Goal: Task Accomplishment & Management: Manage account settings

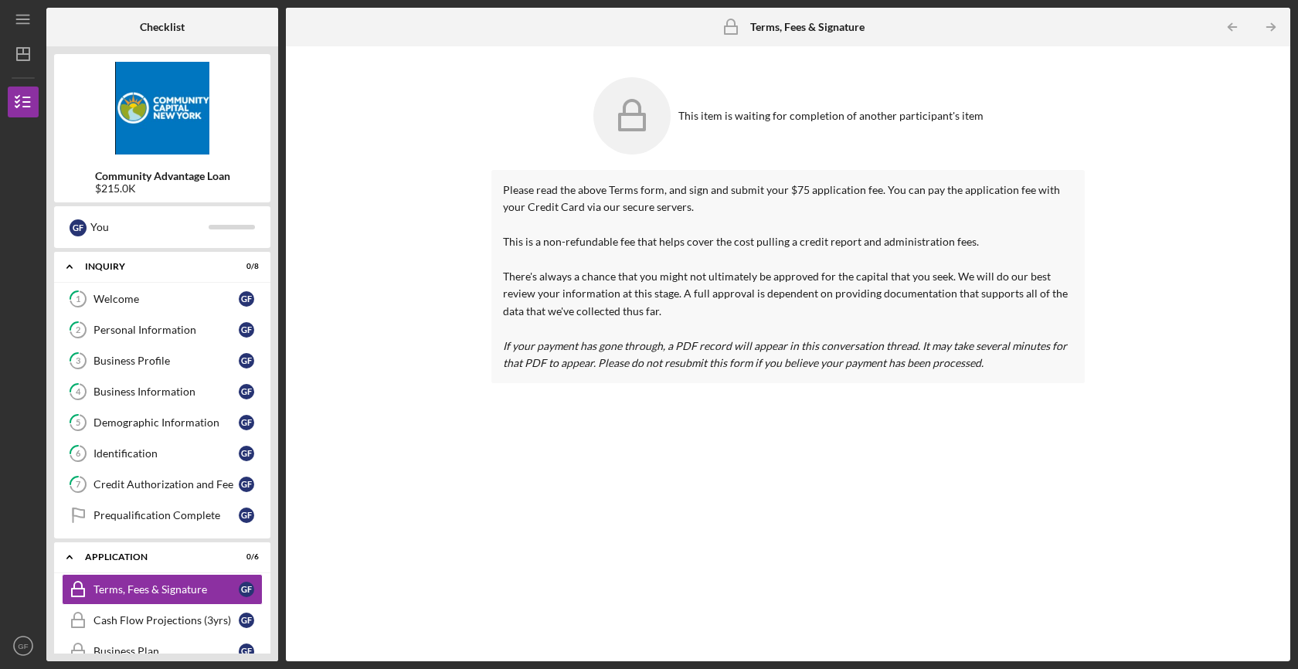
click at [471, 359] on div "This item is waiting for completion of another participant's item Please read t…" at bounding box center [788, 354] width 989 height 600
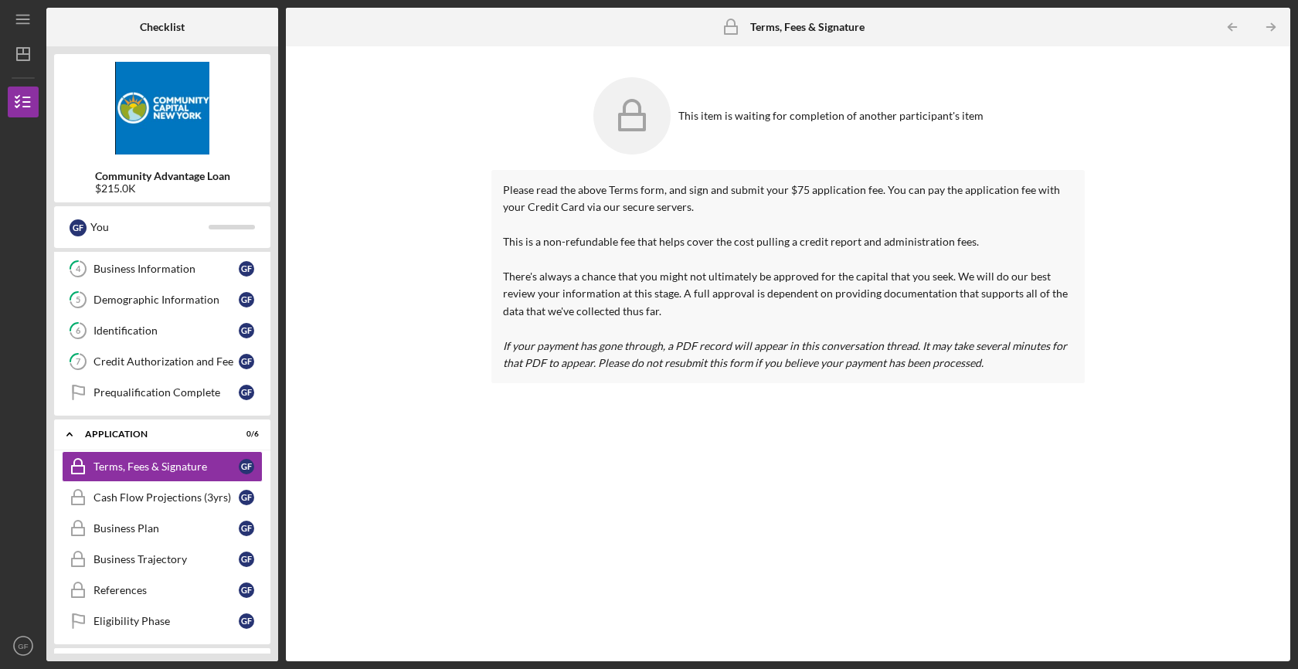
scroll to position [124, 0]
click at [209, 433] on div "Application" at bounding box center [168, 433] width 166 height 9
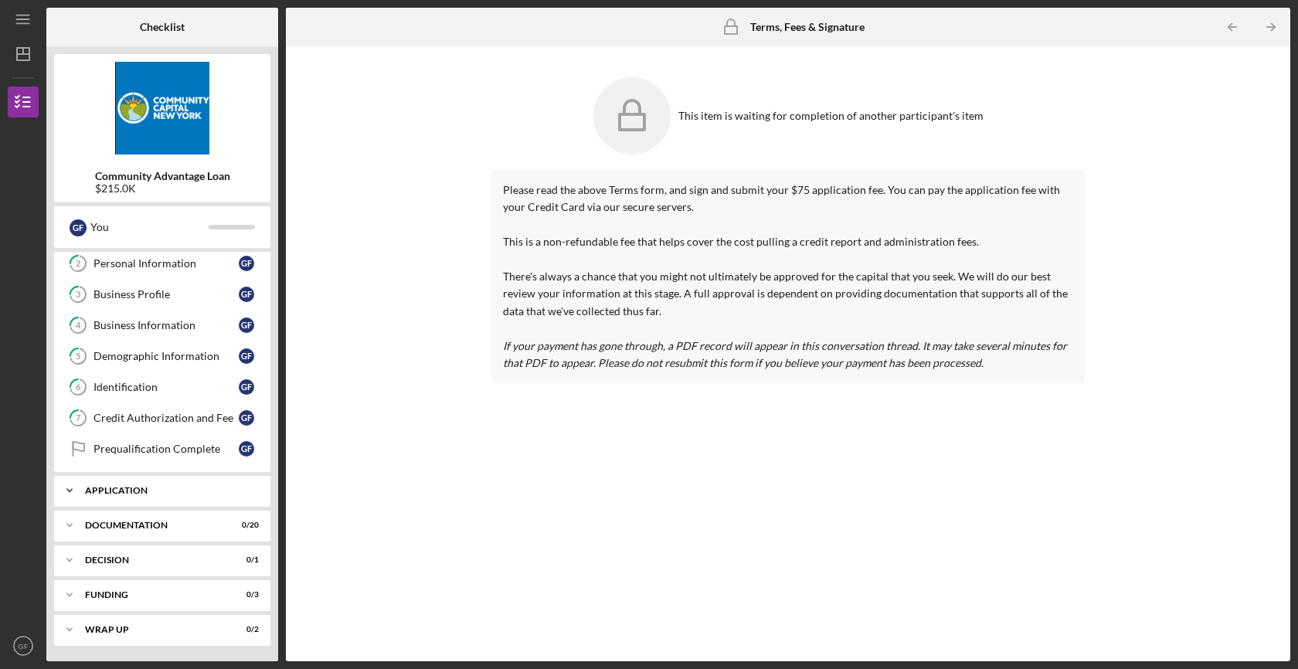
click at [182, 494] on div "Application" at bounding box center [168, 490] width 166 height 9
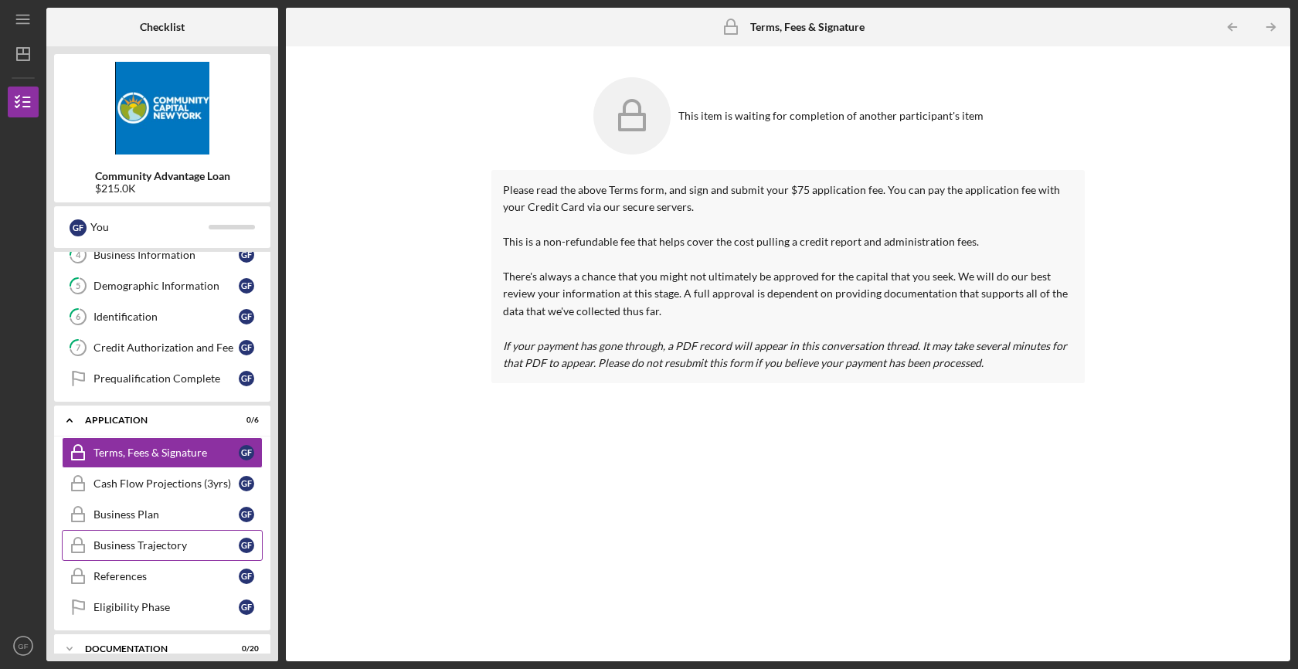
scroll to position [158, 0]
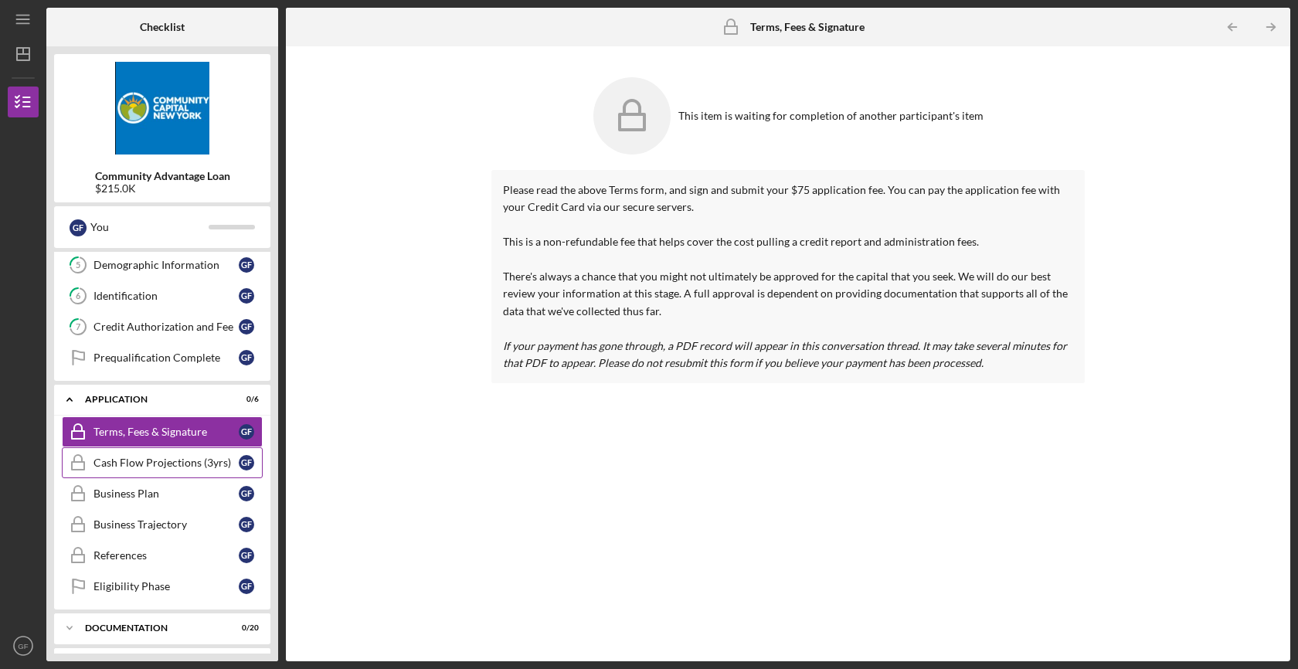
click at [198, 470] on link "Cash Flow Projections (3yrs) Cash Flow Projections (3yrs) G F" at bounding box center [162, 462] width 201 height 31
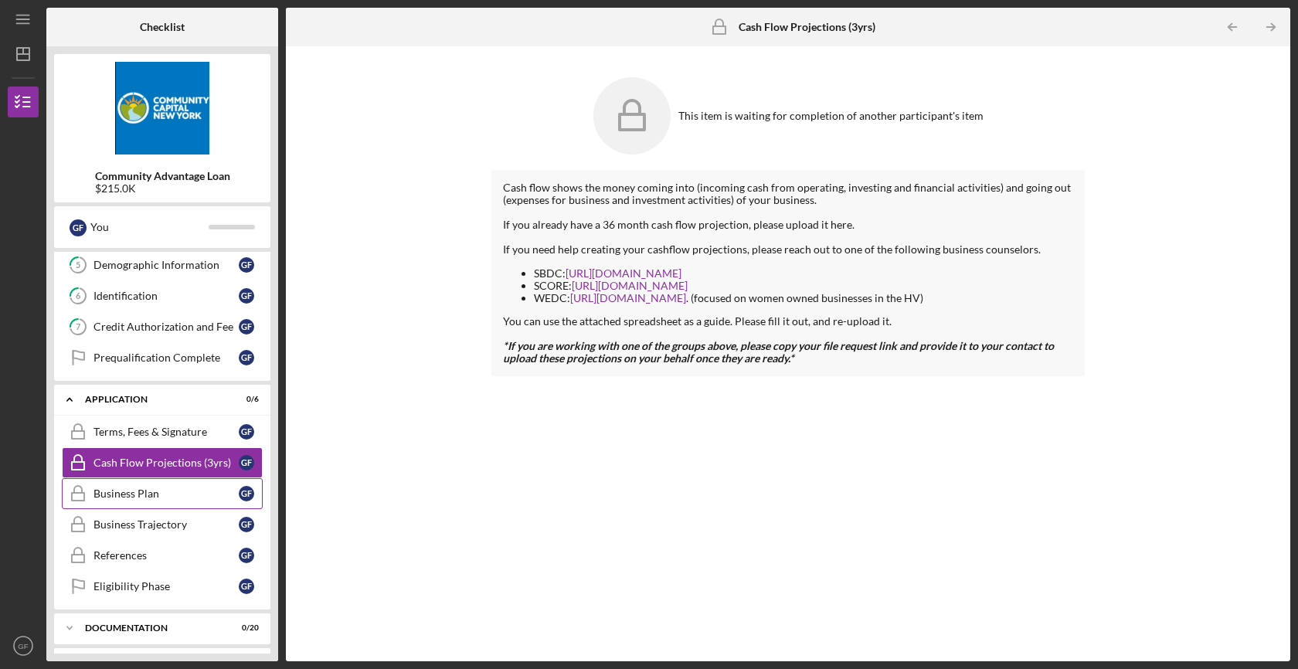
click at [195, 502] on link "Business Plan Business Plan G F" at bounding box center [162, 493] width 201 height 31
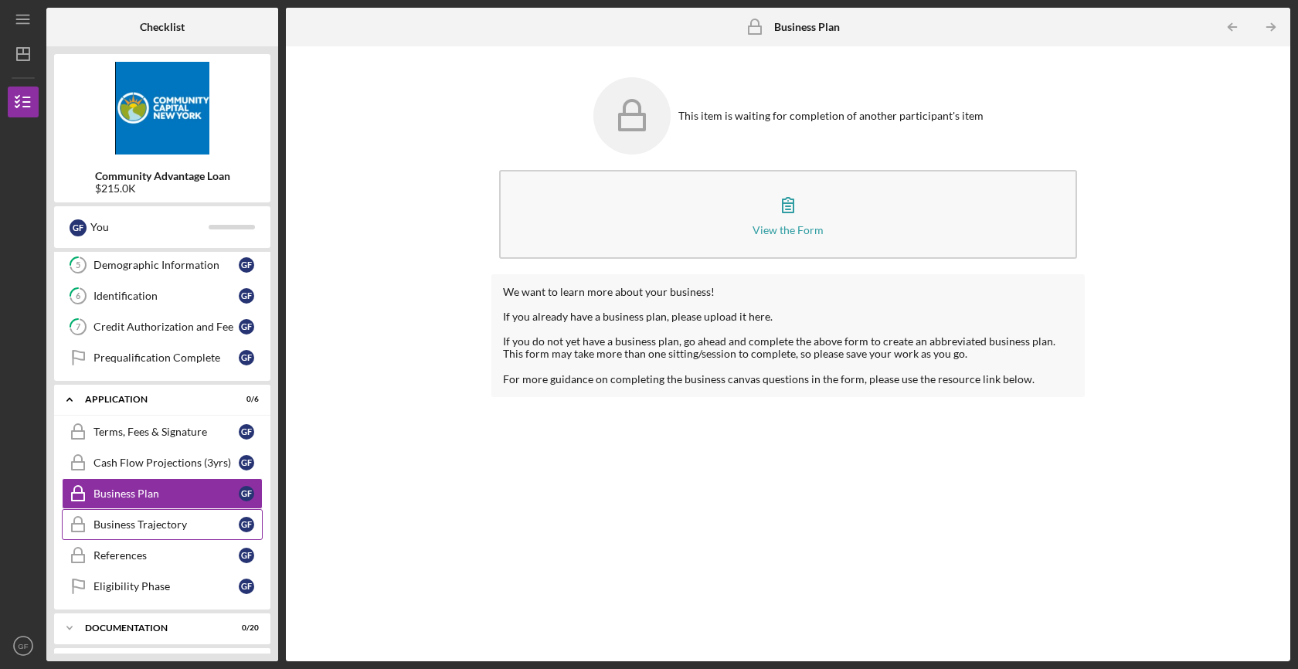
click at [195, 524] on div "Business Trajectory" at bounding box center [165, 524] width 145 height 12
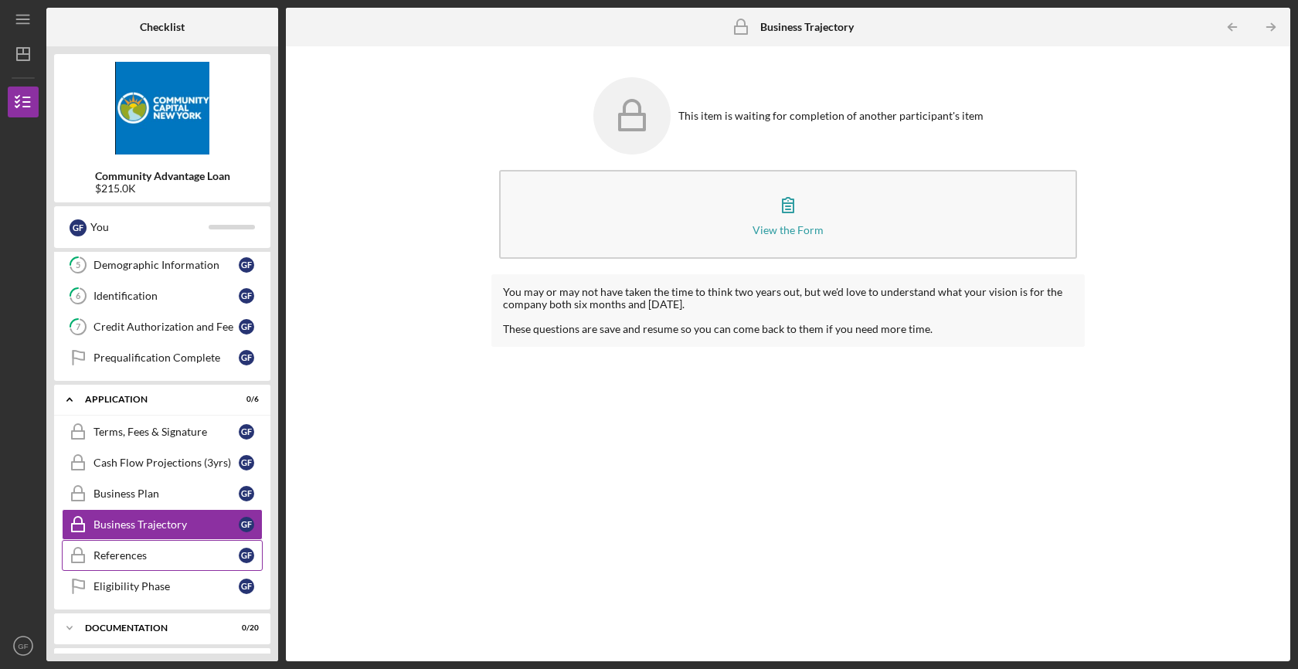
click at [126, 569] on link "References References G F" at bounding box center [162, 555] width 201 height 31
